Goal: Task Accomplishment & Management: Use online tool/utility

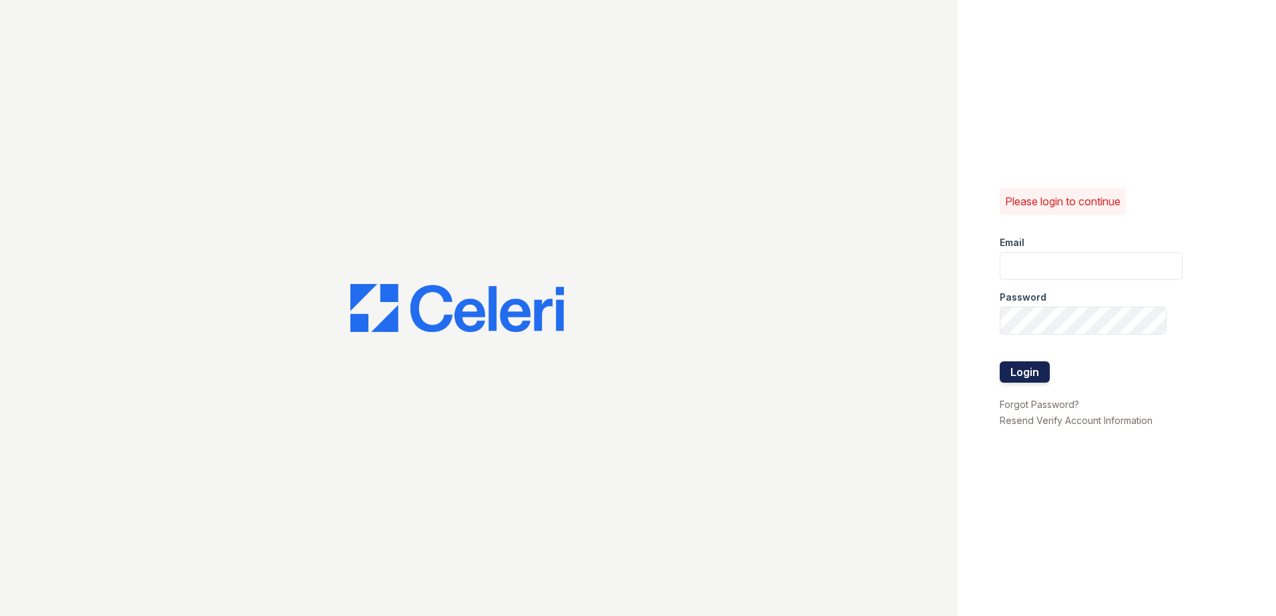
type input "[EMAIL_ADDRESS][DOMAIN_NAME]"
click at [1033, 375] on button "Login" at bounding box center [1024, 372] width 50 height 21
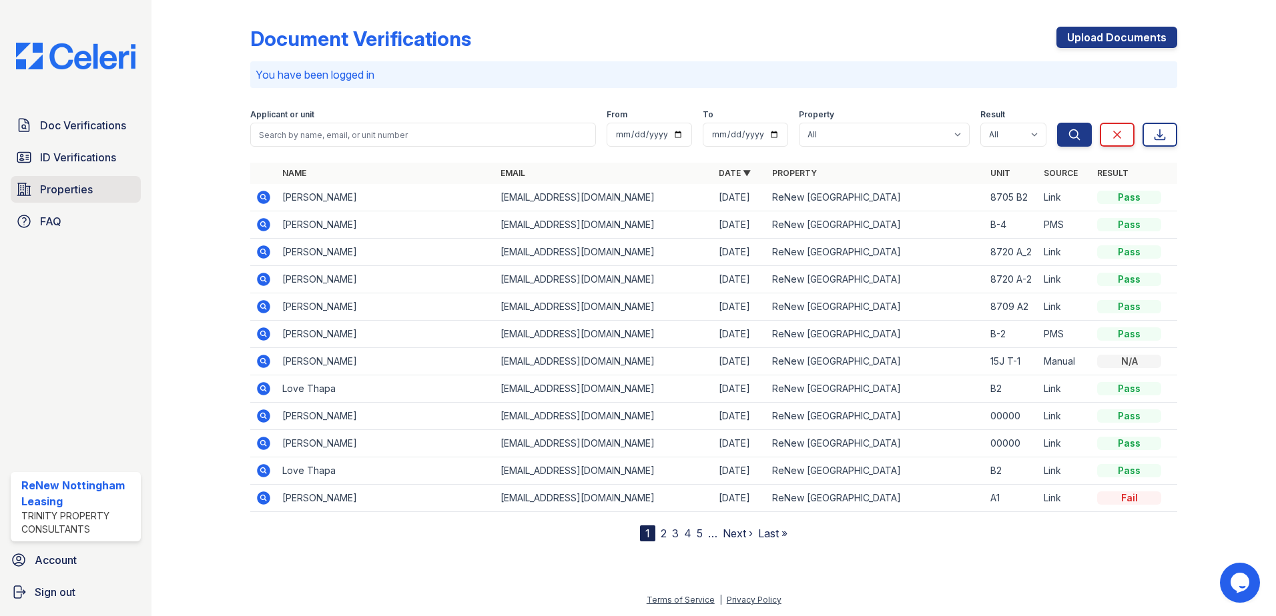
click at [42, 184] on span "Properties" at bounding box center [66, 189] width 53 height 16
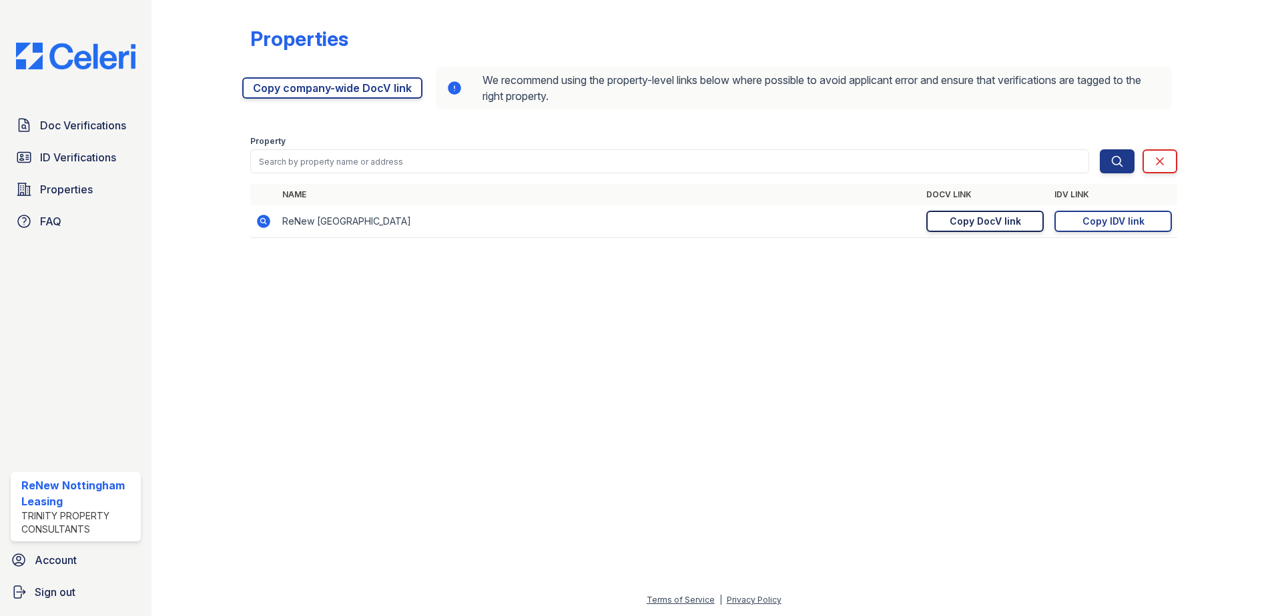
click at [973, 228] on div "Copy DocV link" at bounding box center [984, 221] width 71 height 13
click at [65, 125] on span "Doc Verifications" at bounding box center [83, 125] width 86 height 16
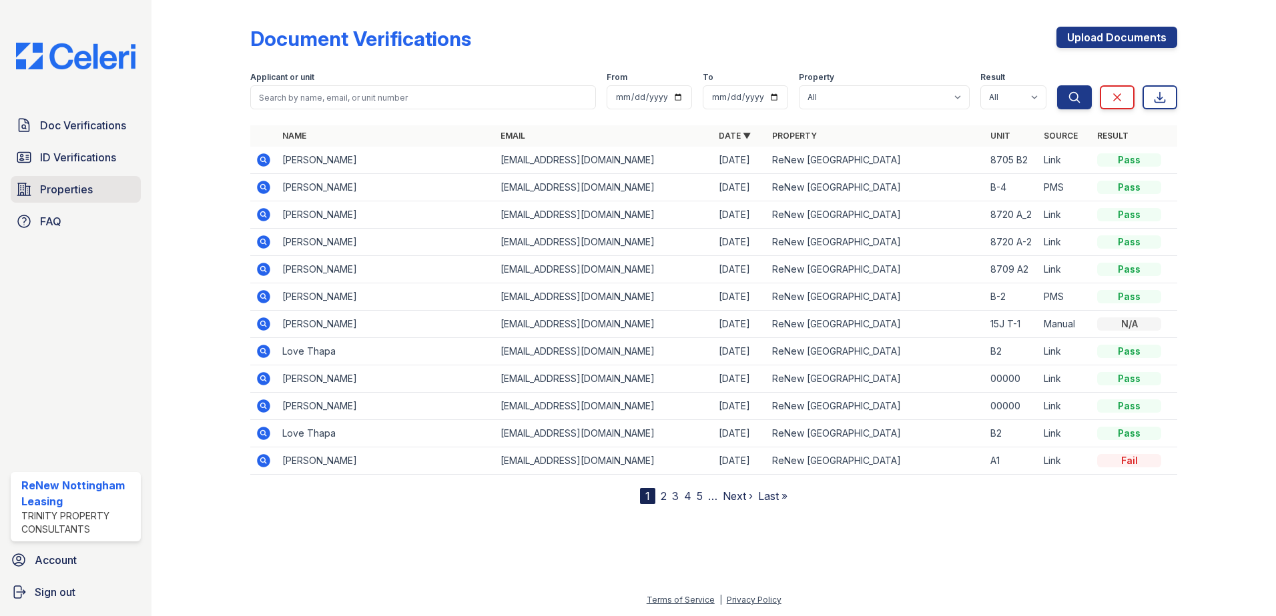
click at [59, 202] on link "Properties" at bounding box center [76, 189] width 130 height 27
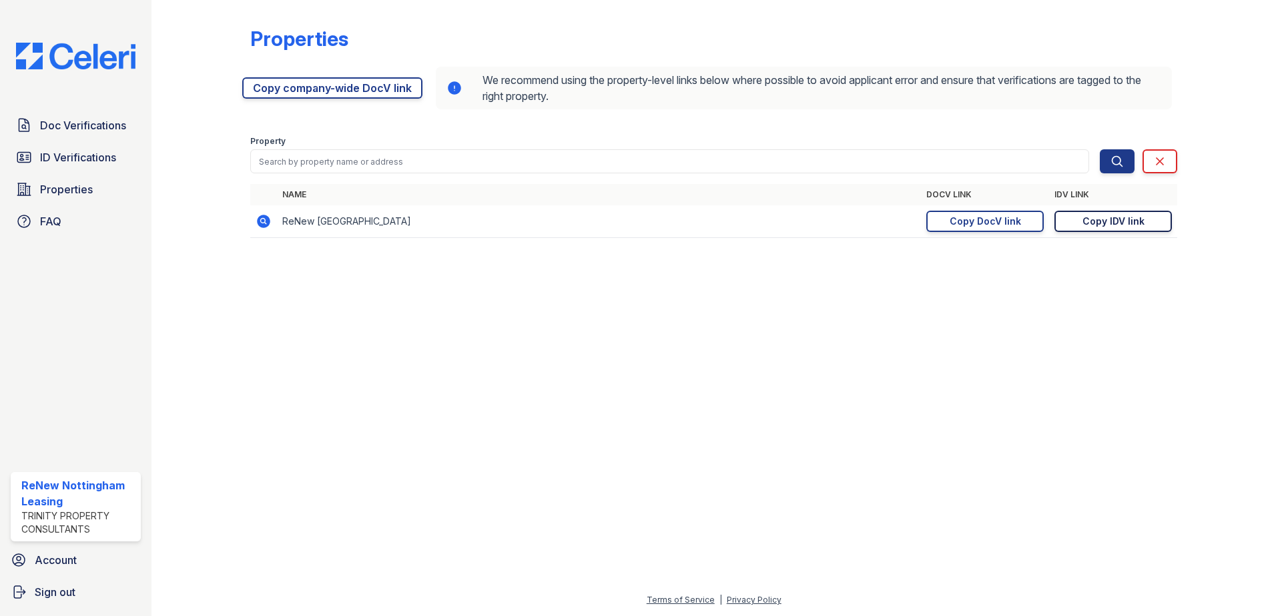
click at [1103, 215] on div "Copy IDV link" at bounding box center [1113, 221] width 62 height 13
